Goal: Navigation & Orientation: Go to known website

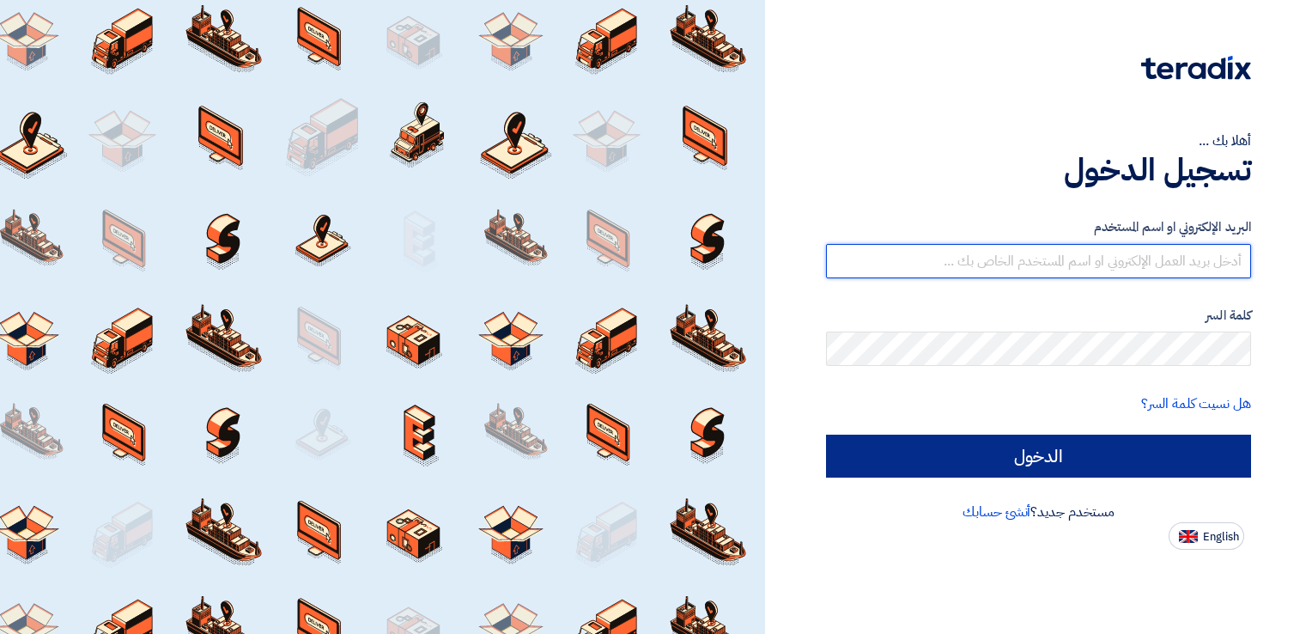
type input "[PERSON_NAME][EMAIL_ADDRESS][DOMAIN_NAME]"
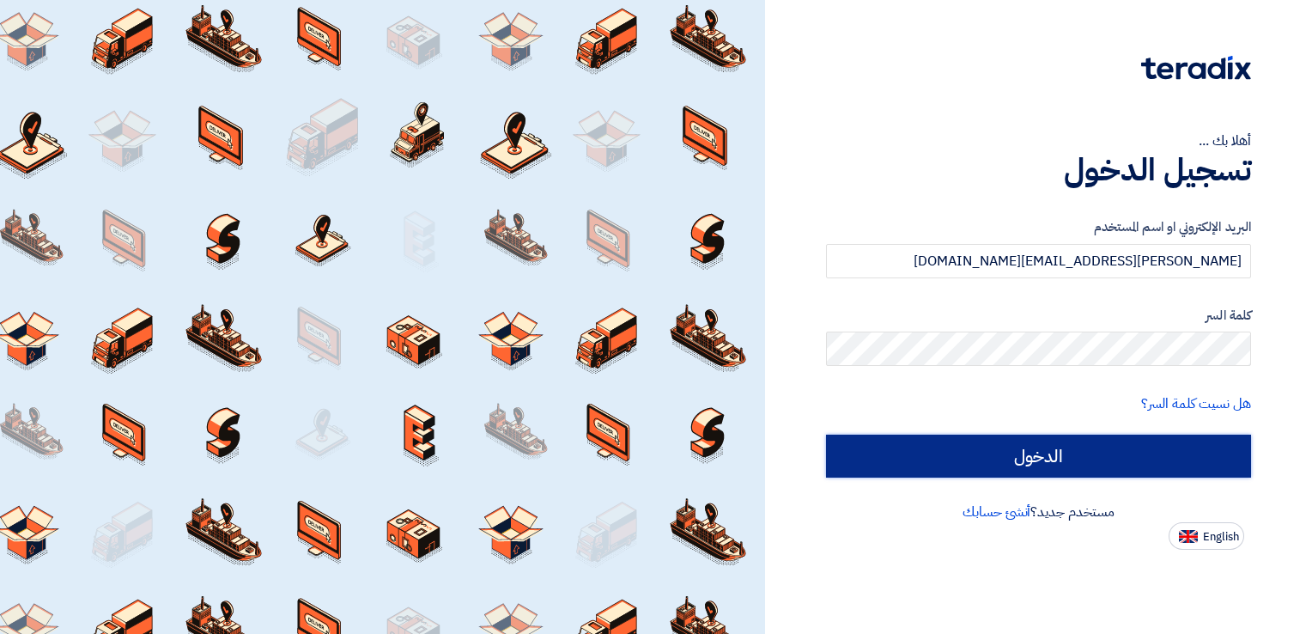
click at [957, 460] on input "الدخول" at bounding box center [1038, 455] width 425 height 43
